Goal: Information Seeking & Learning: Learn about a topic

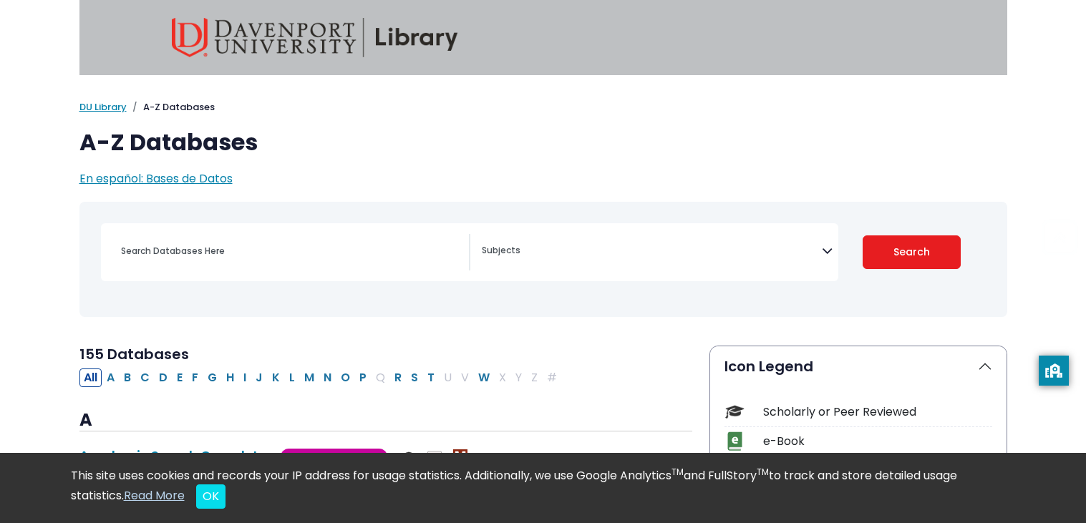
select select "Database Subject Filter"
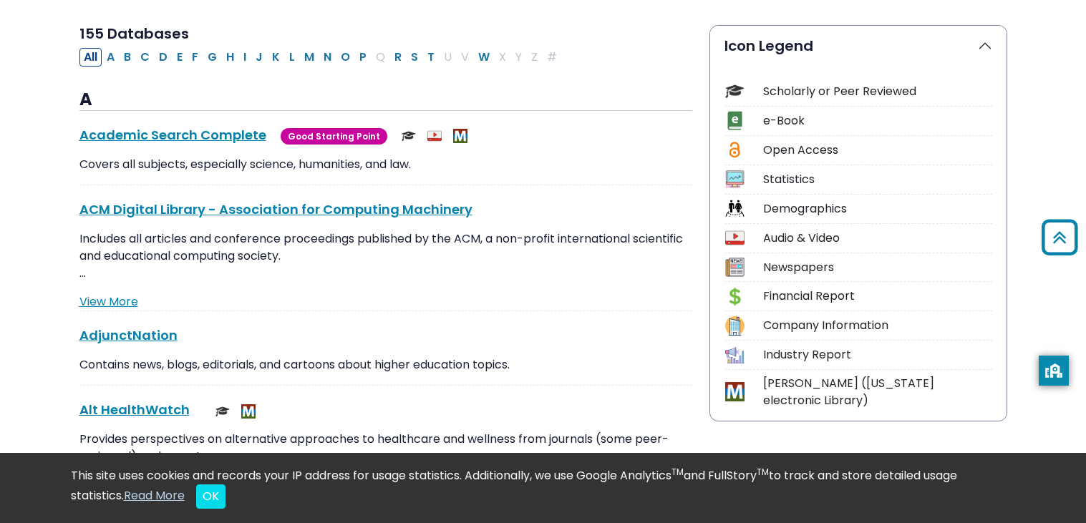
scroll to position [313, 0]
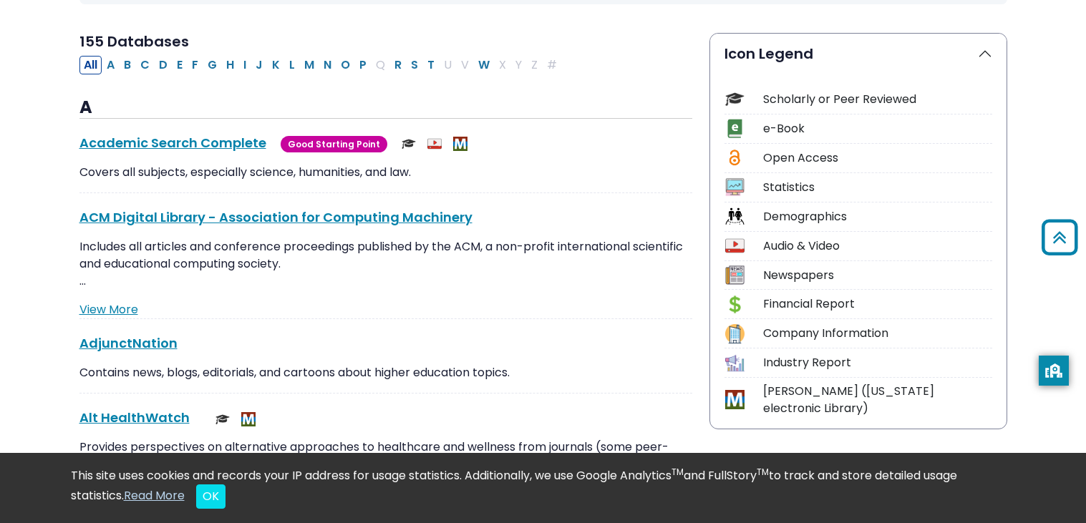
click at [370, 277] on p "Includes all articles and conference proceedings published by the ACM, a non-pr…" at bounding box center [385, 264] width 613 height 52
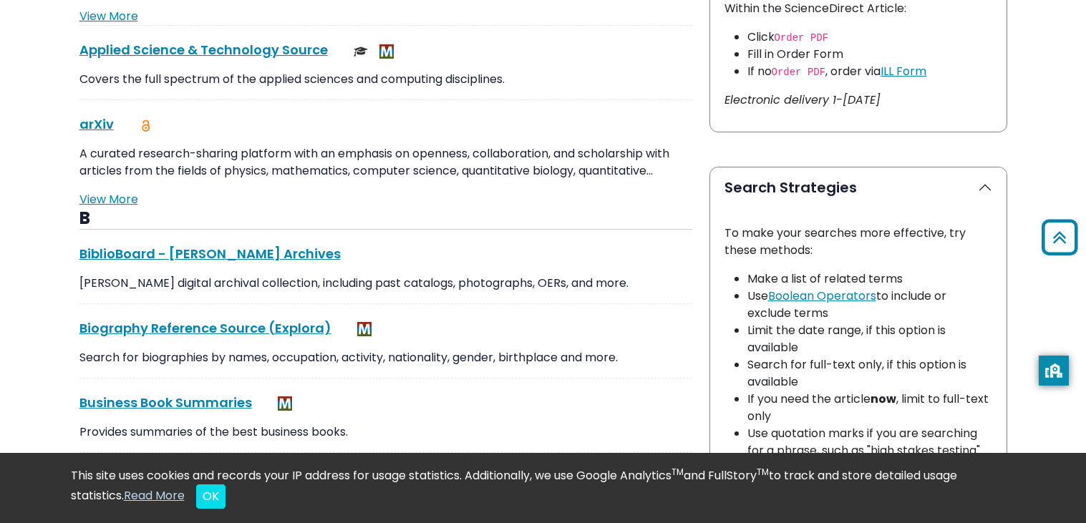
scroll to position [869, 0]
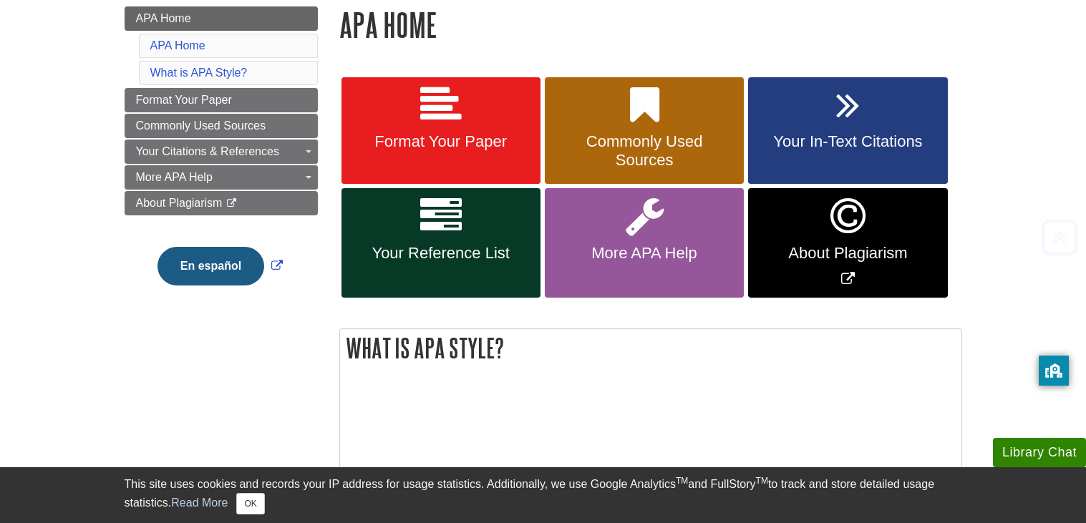
scroll to position [211, 0]
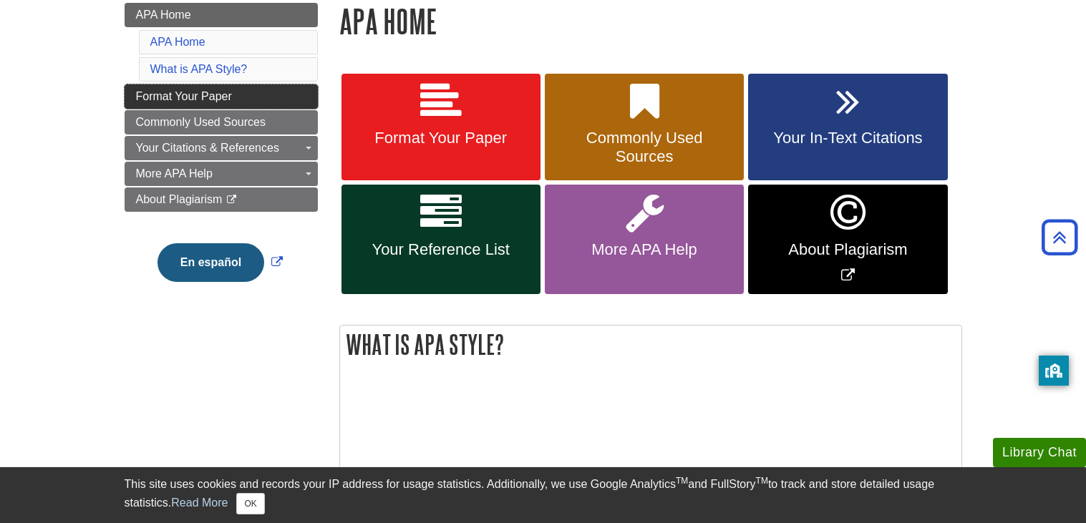
click at [238, 90] on link "Format Your Paper" at bounding box center [221, 96] width 193 height 24
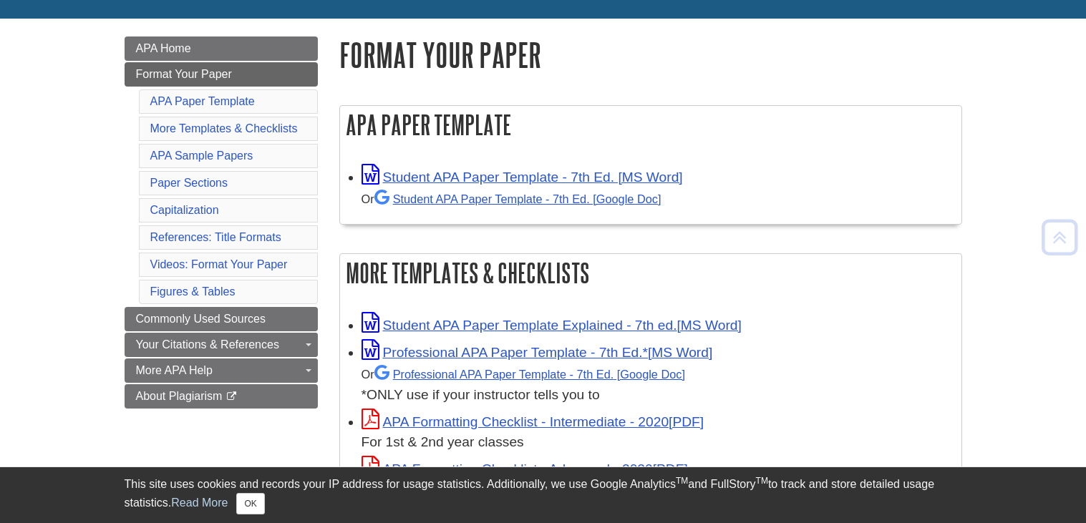
scroll to position [183, 0]
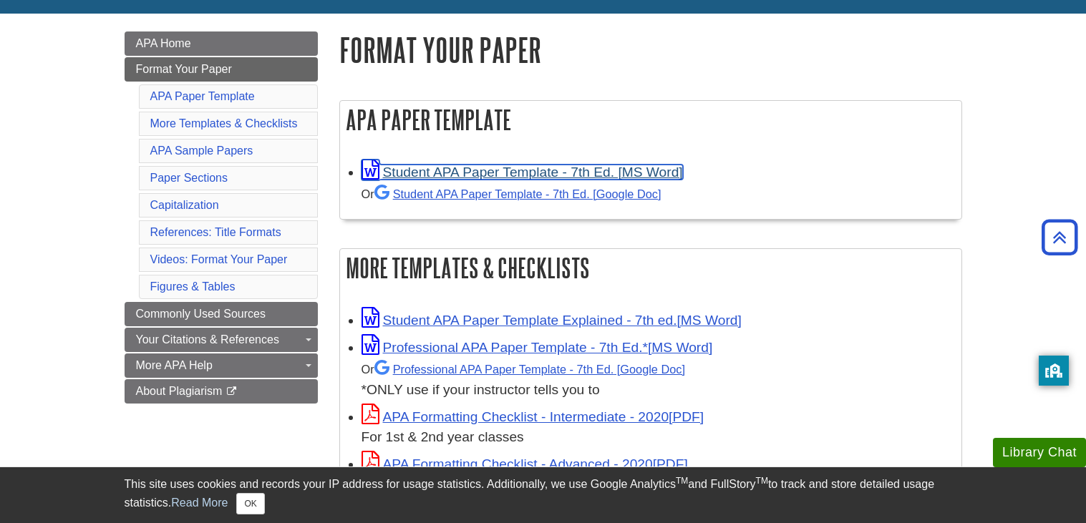
click at [462, 173] on link "Student APA Paper Template - 7th Ed. [MS Word]" at bounding box center [523, 172] width 322 height 15
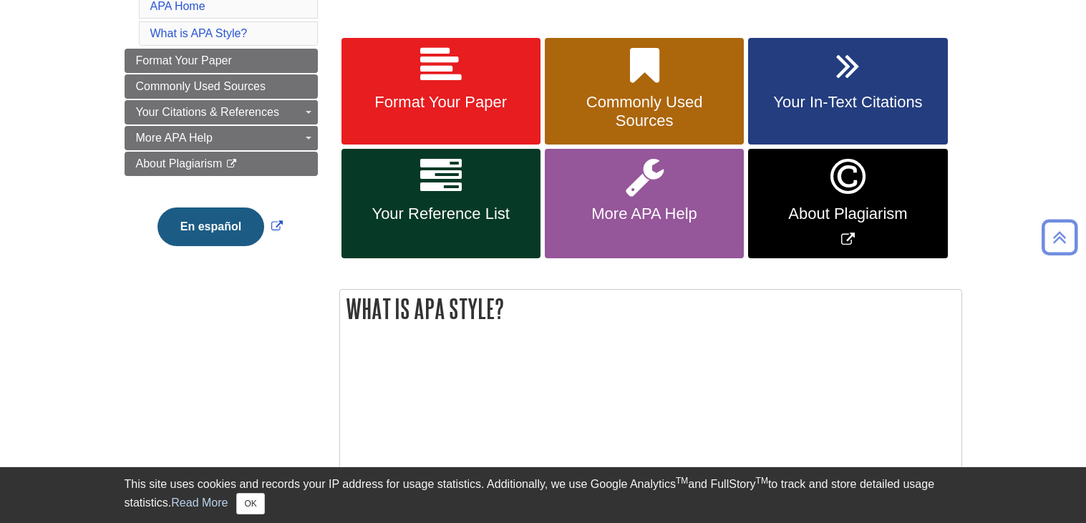
scroll to position [211, 0]
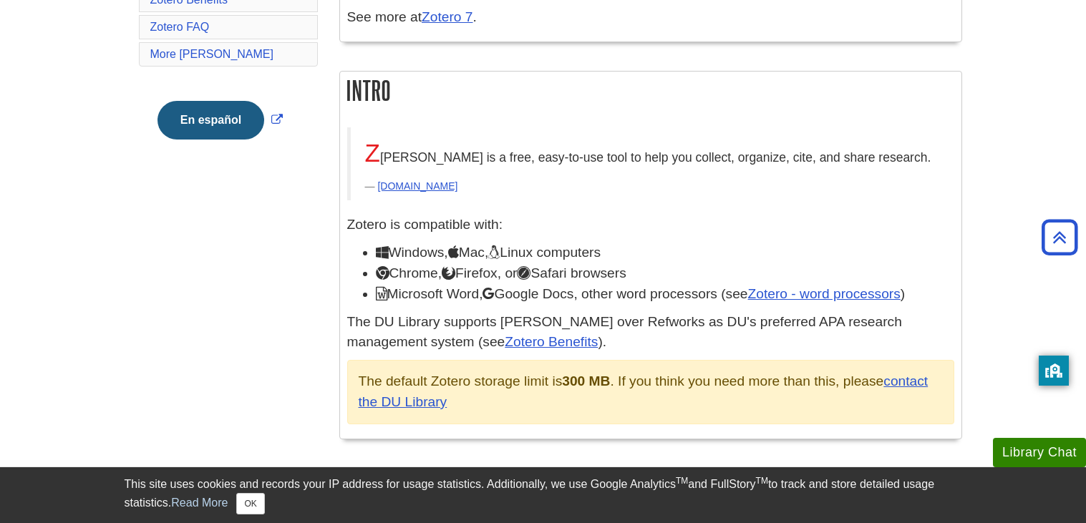
scroll to position [434, 0]
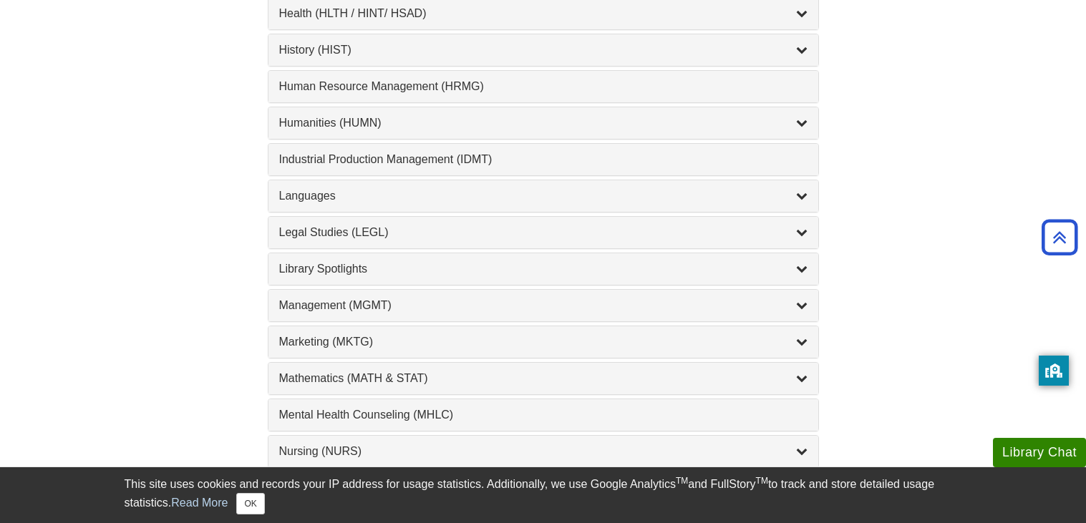
scroll to position [1008, 0]
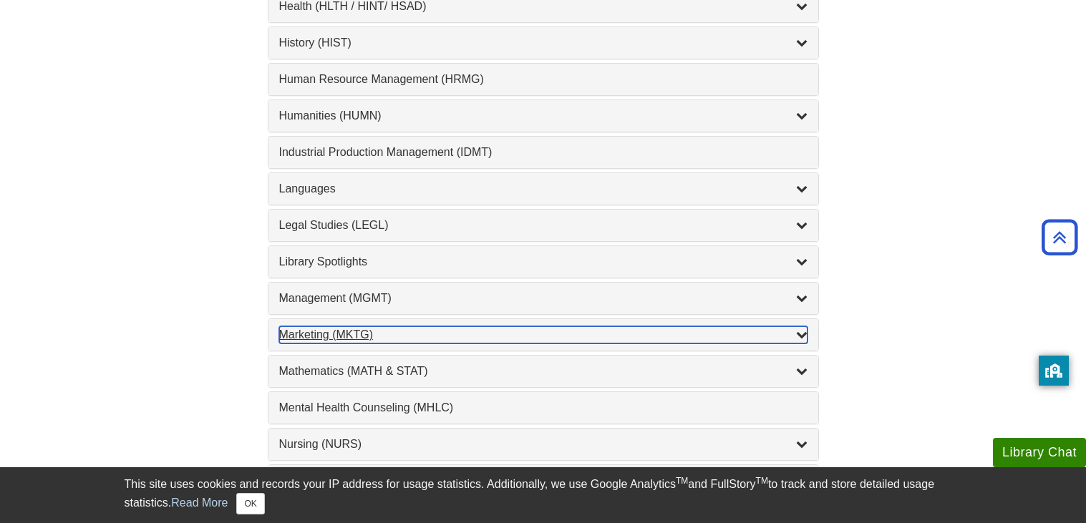
click at [478, 333] on div "Marketing (MKTG) , 4 guides" at bounding box center [543, 335] width 528 height 17
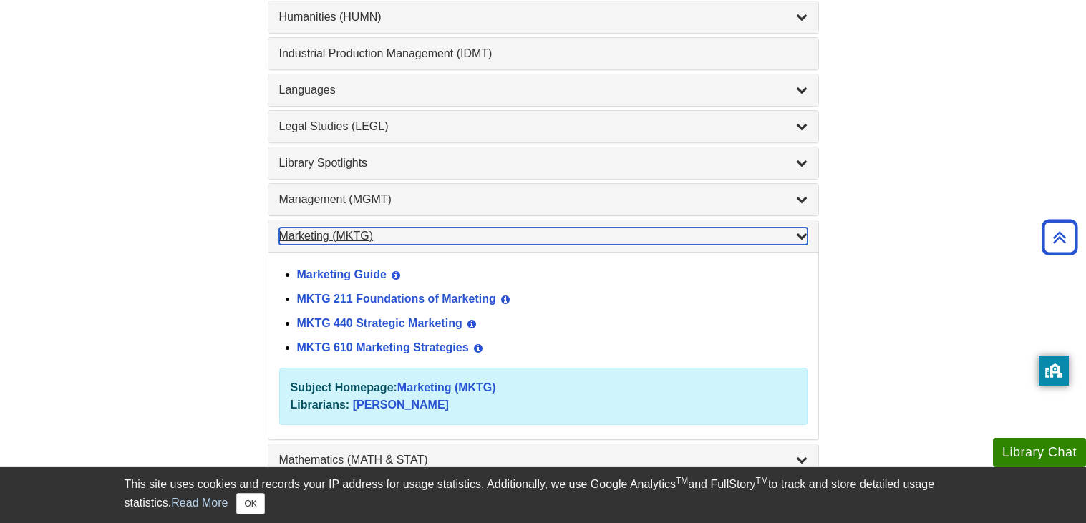
scroll to position [1124, 0]
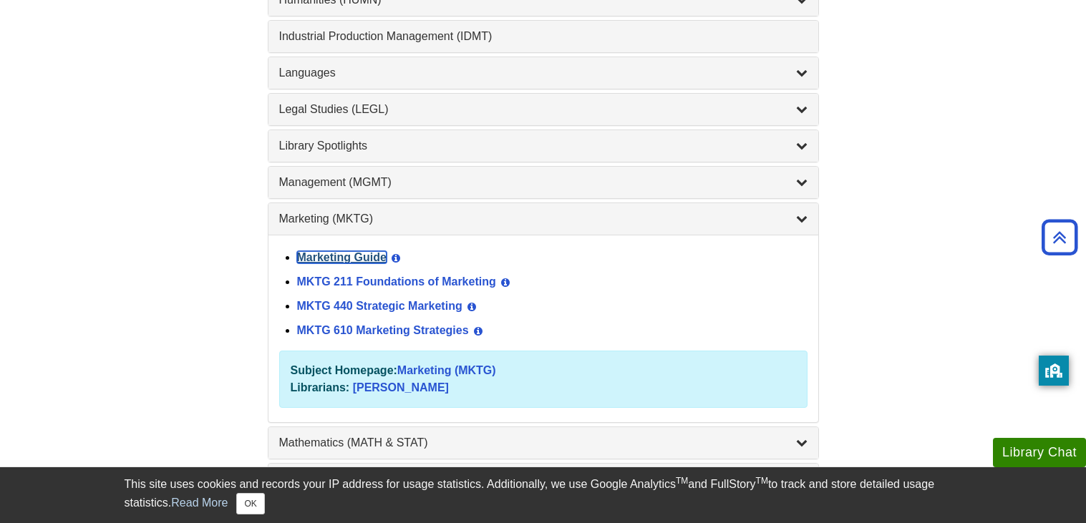
click at [363, 259] on link "Marketing Guide" at bounding box center [342, 257] width 90 height 12
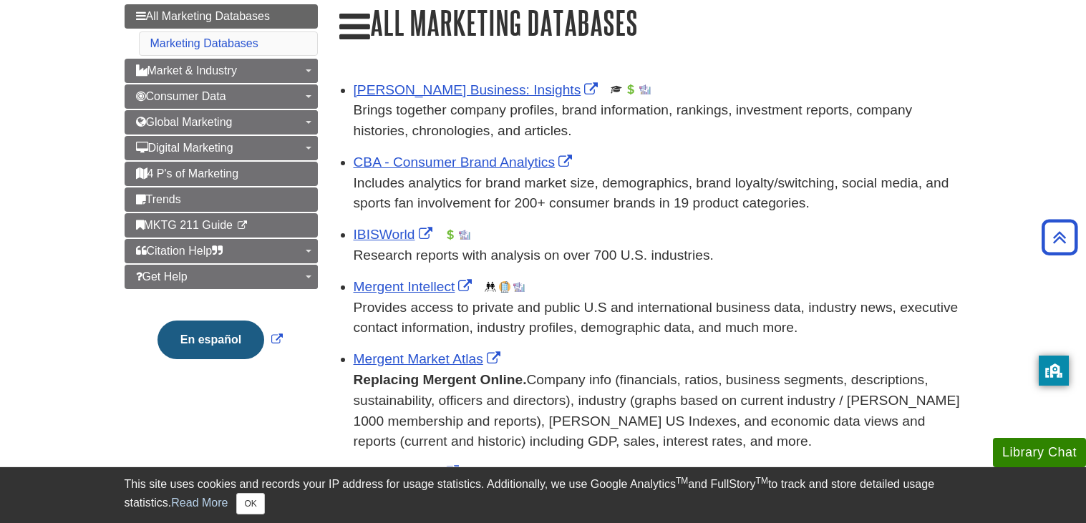
scroll to position [171, 0]
